Goal: Transaction & Acquisition: Register for event/course

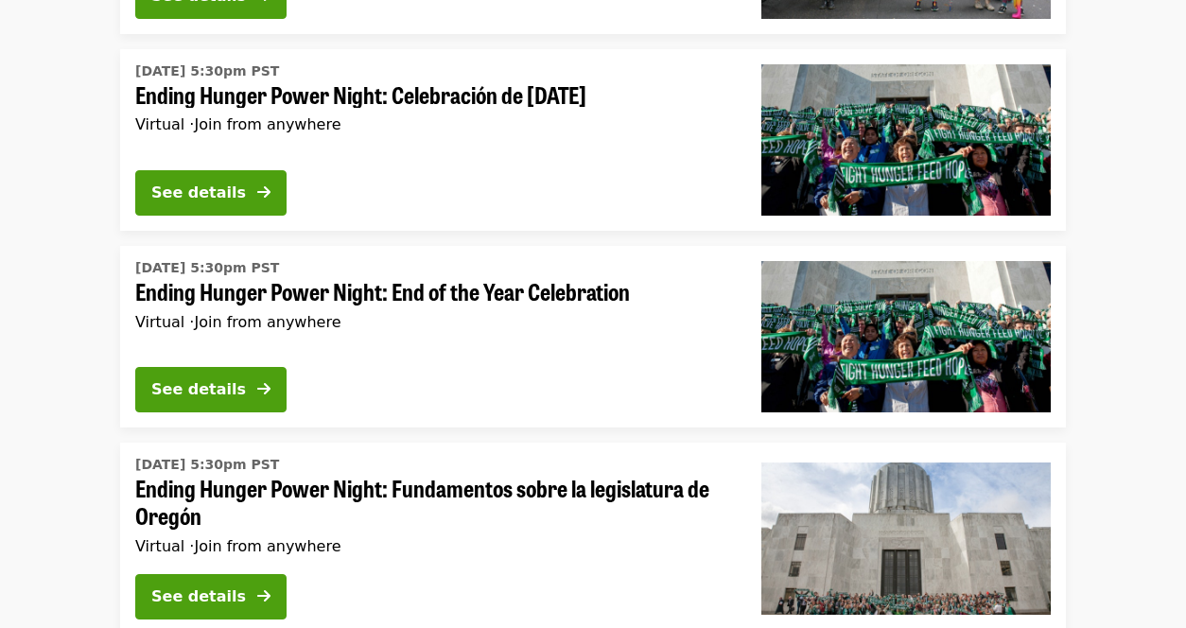
scroll to position [5149, 0]
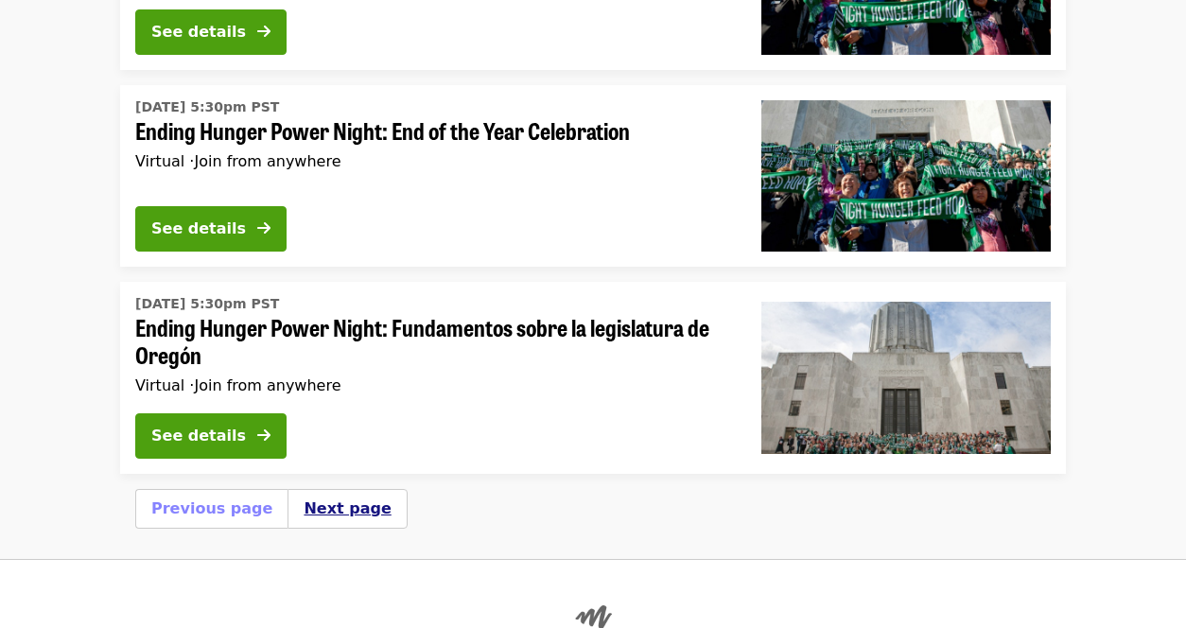
click at [318, 498] on button "Next page" at bounding box center [347, 509] width 87 height 23
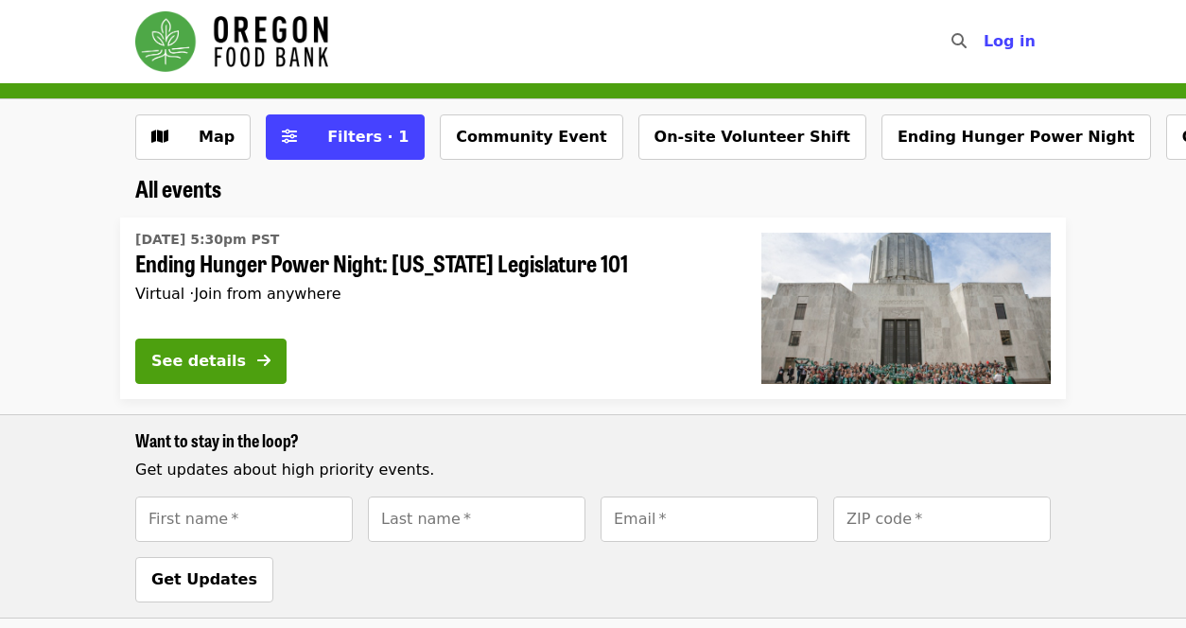
click at [271, 39] on img "Main navigation" at bounding box center [231, 41] width 193 height 61
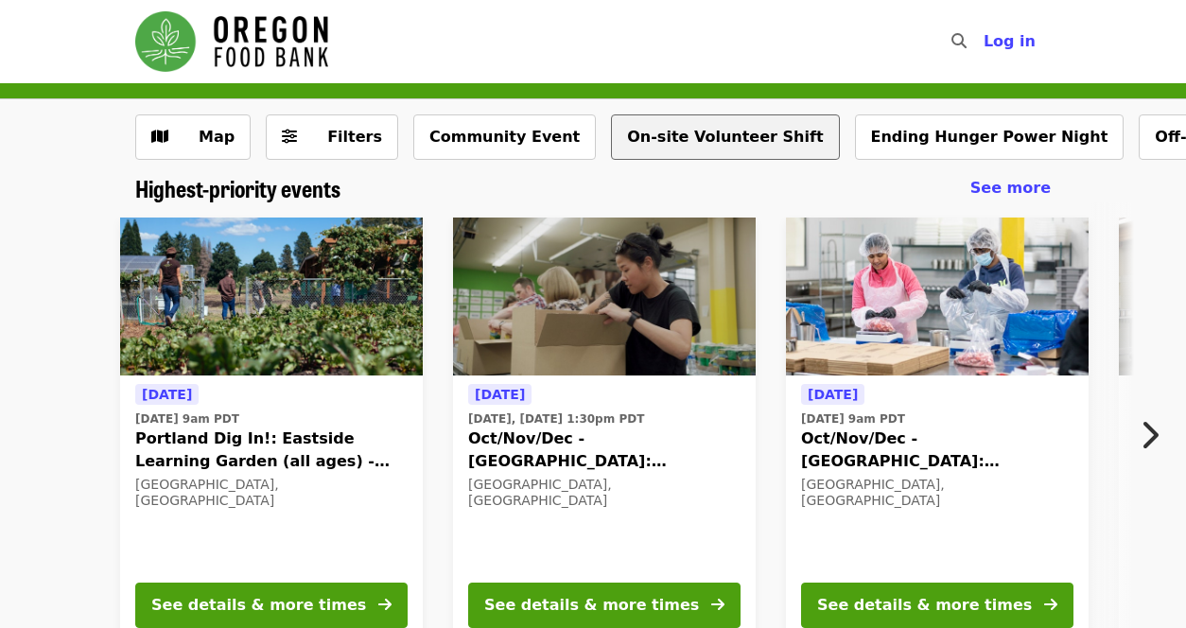
click at [662, 139] on button "On-site Volunteer Shift" at bounding box center [725, 136] width 228 height 45
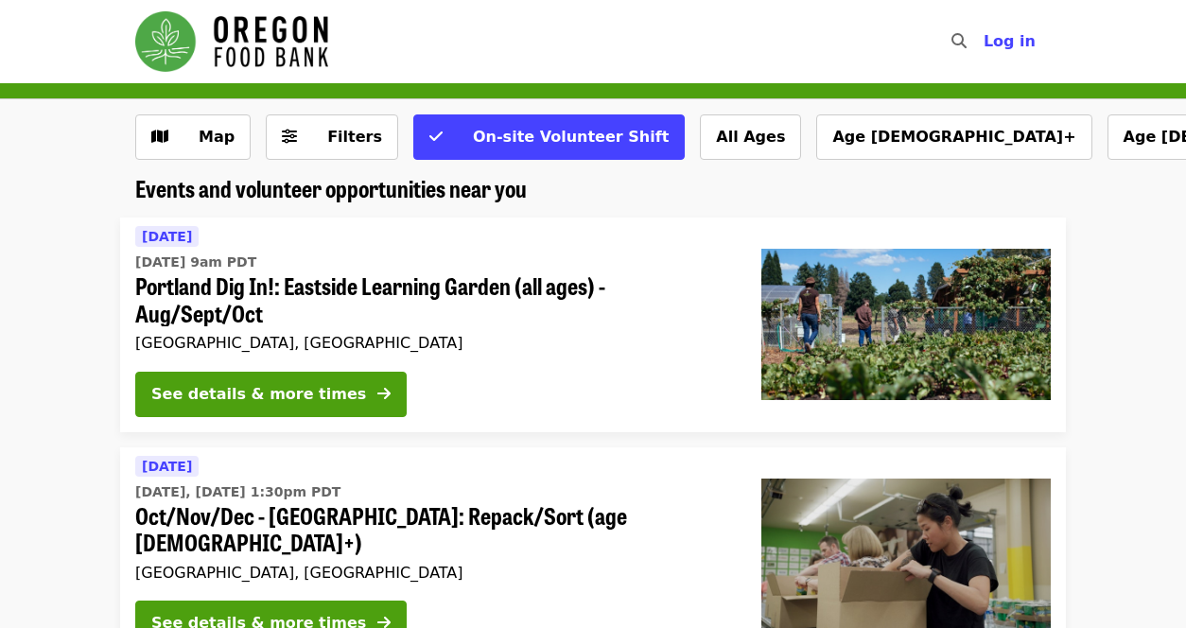
scroll to position [189, 0]
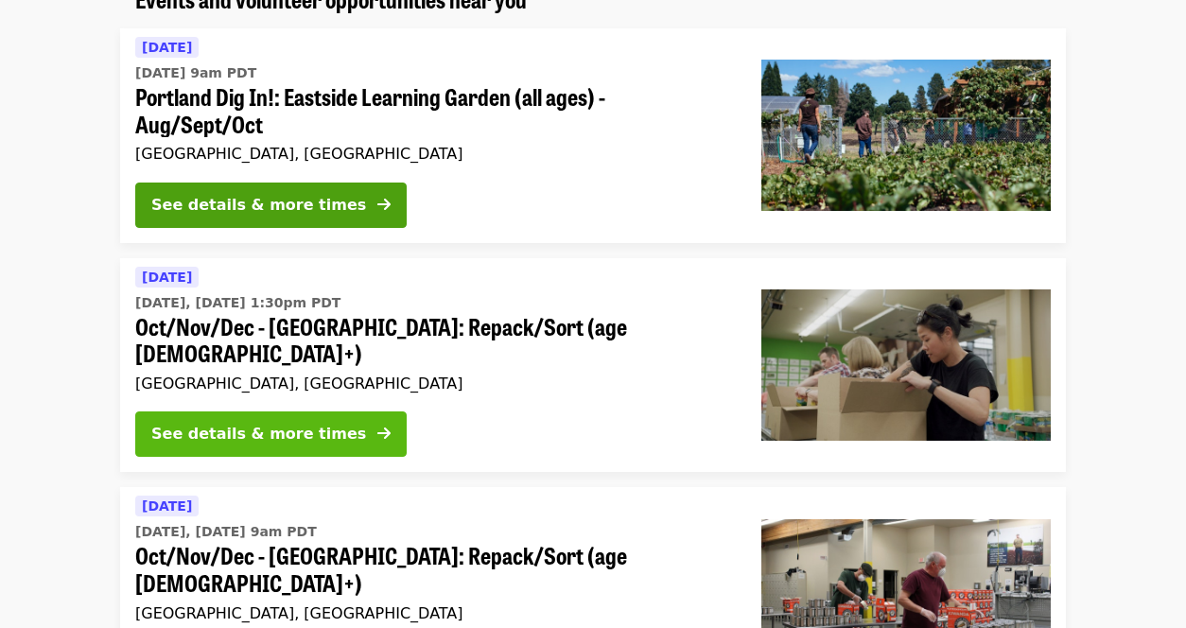
click at [273, 423] on div "See details & more times" at bounding box center [258, 434] width 215 height 23
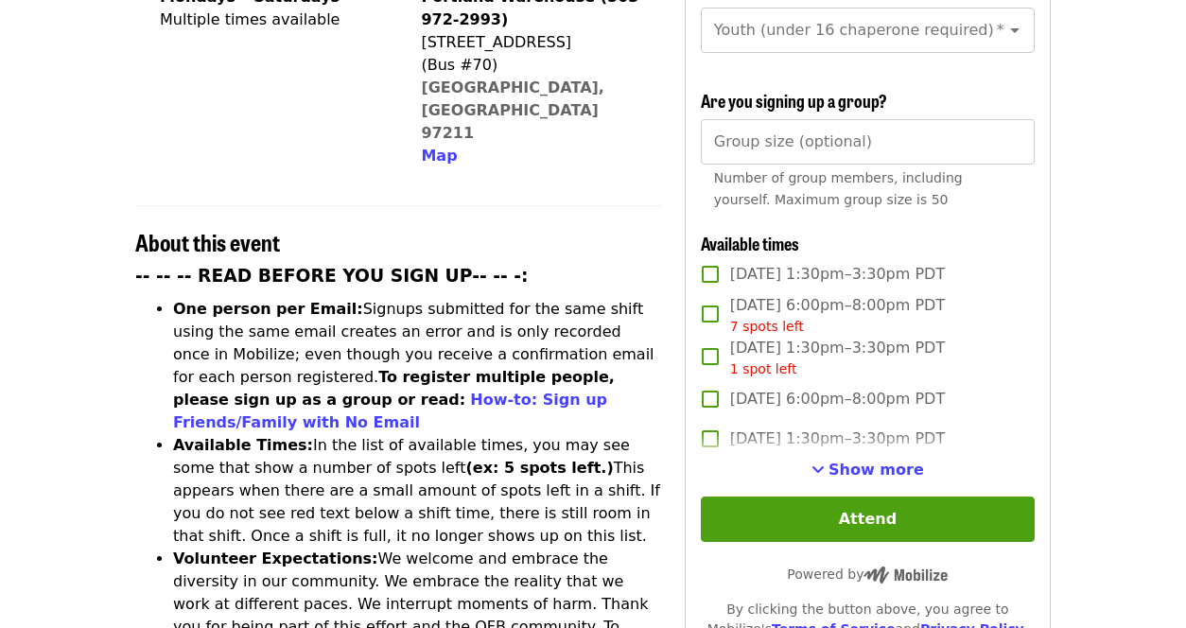
scroll to position [567, 0]
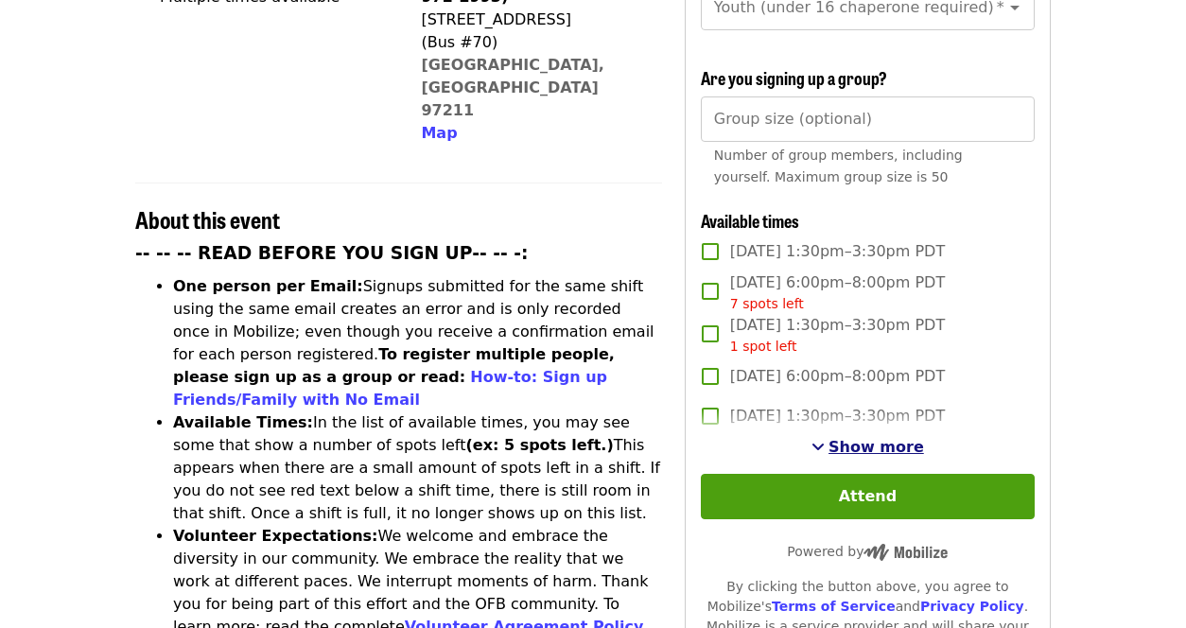
click at [864, 444] on span "Show more" at bounding box center [877, 447] width 96 height 18
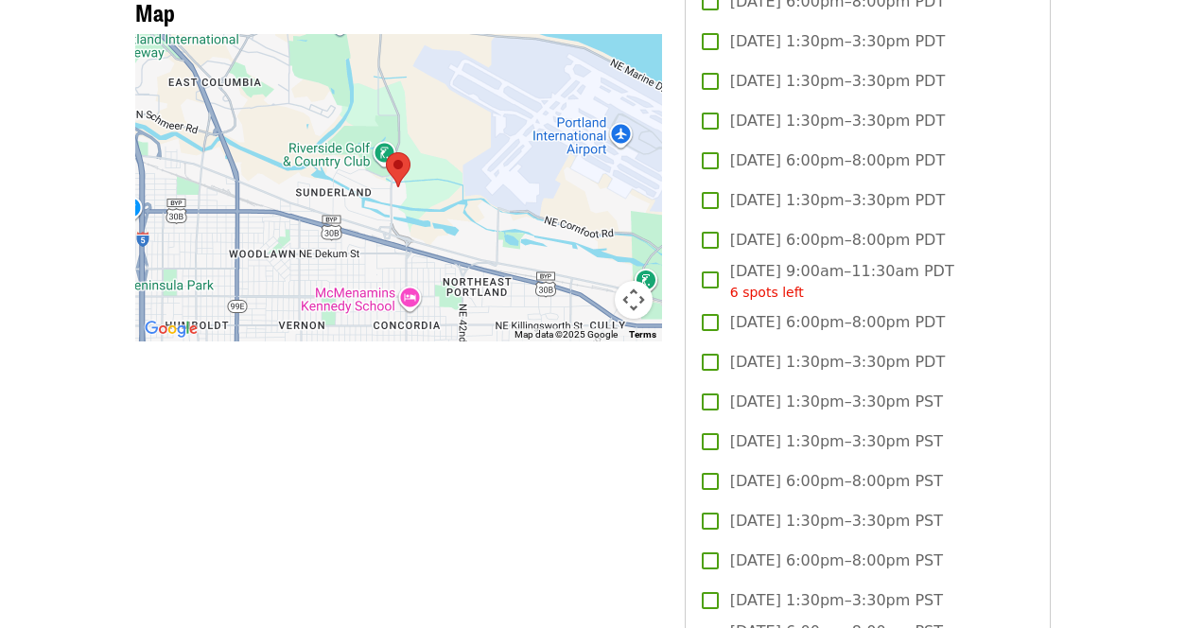
scroll to position [1892, 0]
